Goal: Information Seeking & Learning: Learn about a topic

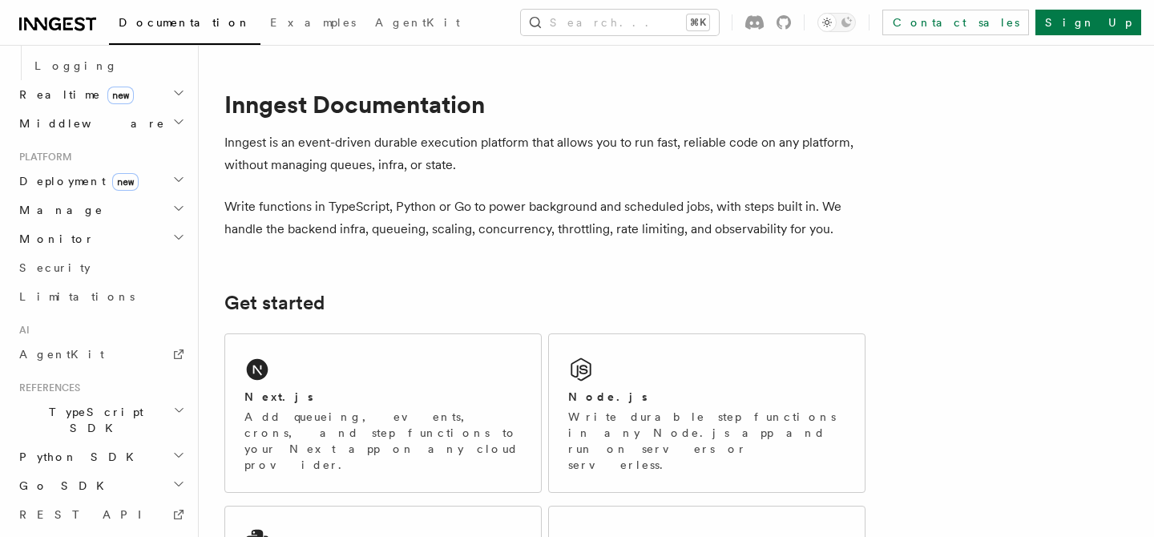
scroll to position [777, 0]
click at [105, 495] on link "REST API" at bounding box center [100, 509] width 175 height 29
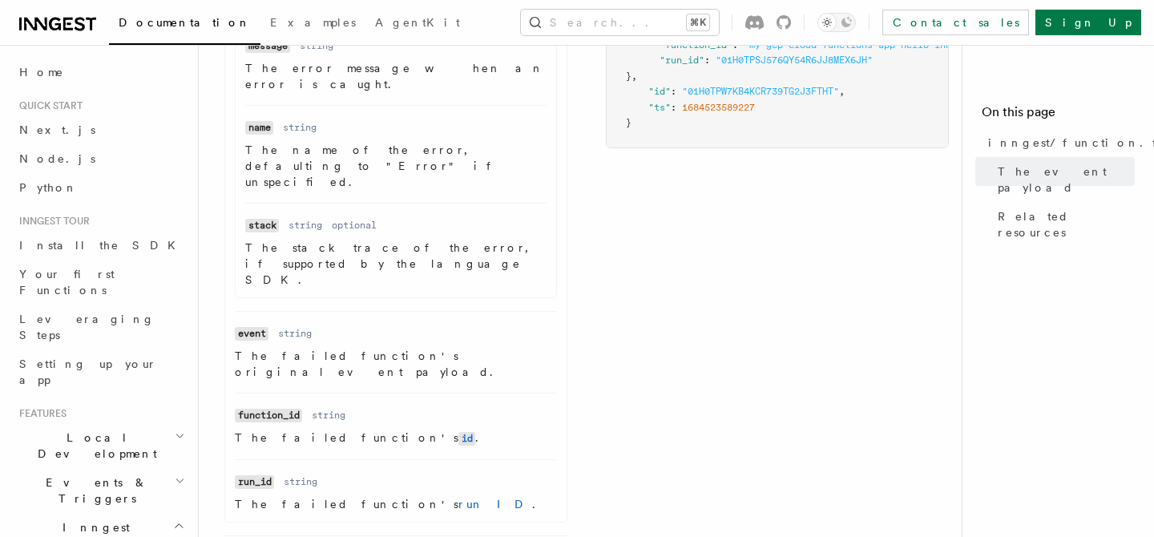
scroll to position [651, 0]
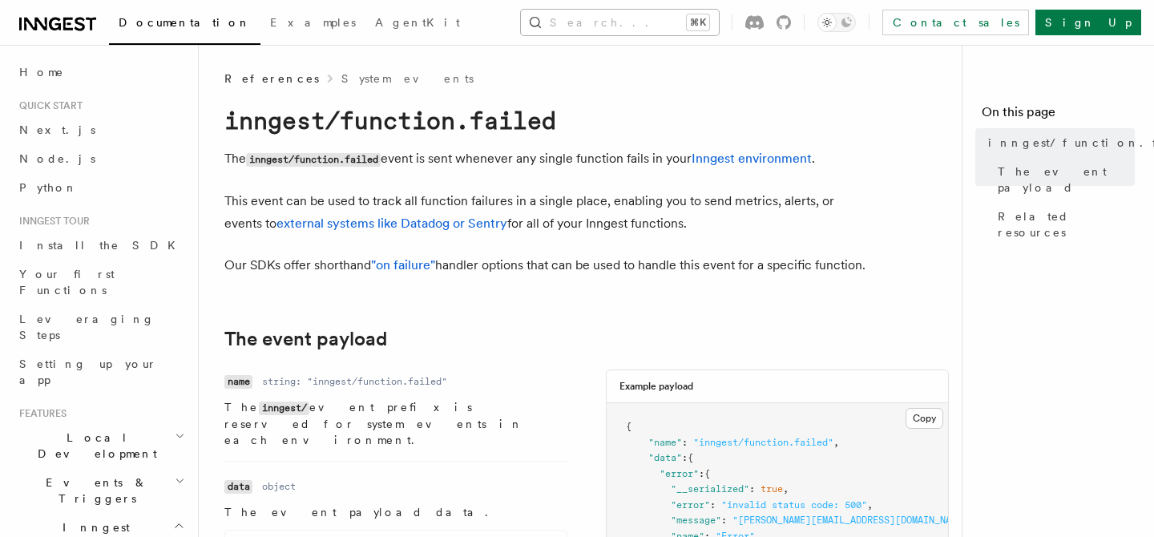
click at [620, 20] on button "Search... ⌘K" at bounding box center [620, 23] width 198 height 26
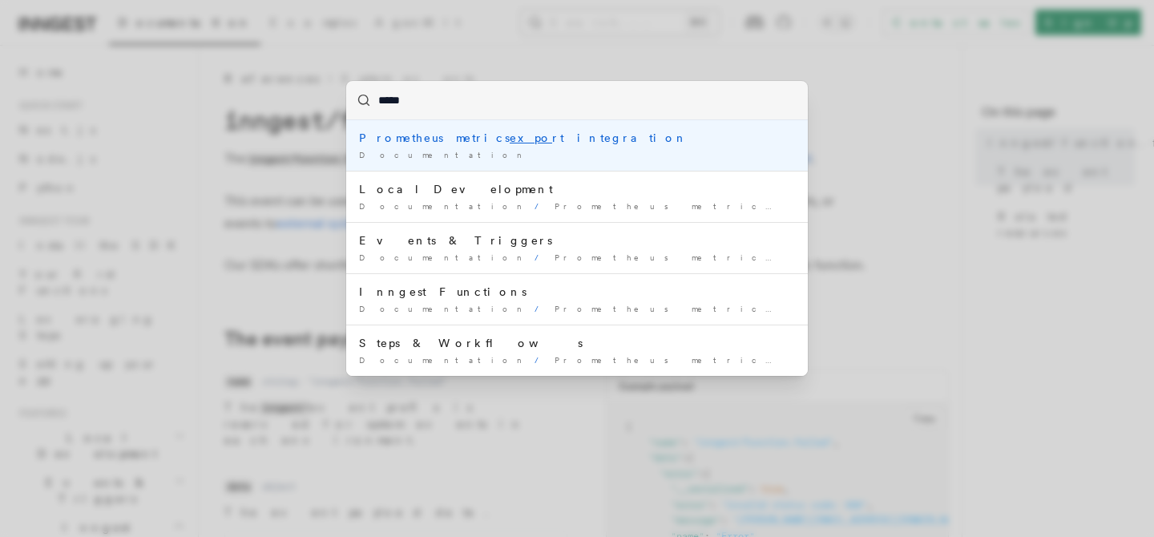
type input "******"
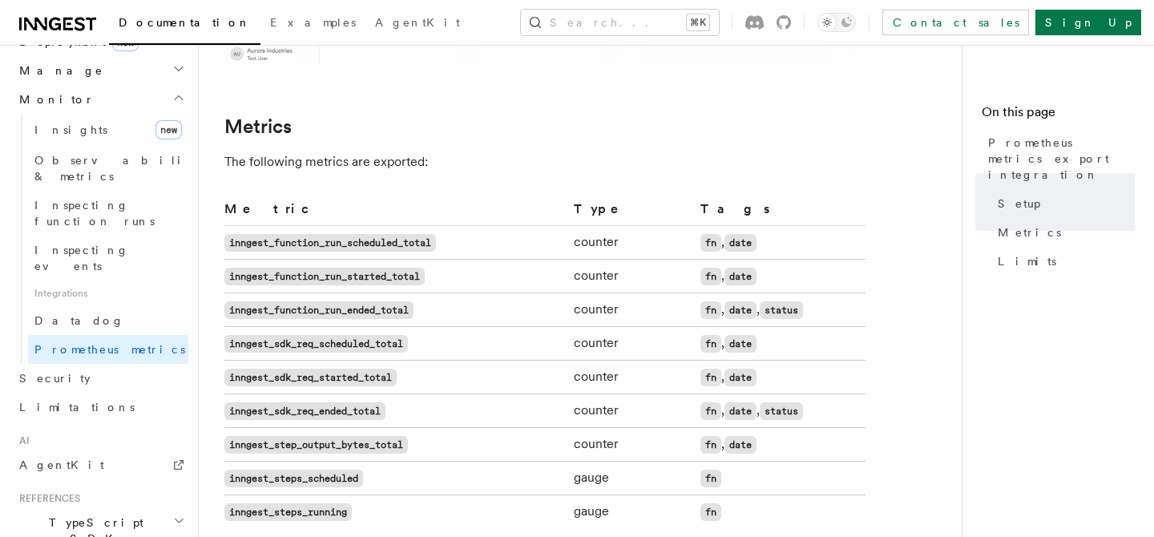
scroll to position [913, 0]
